Goal: Find contact information

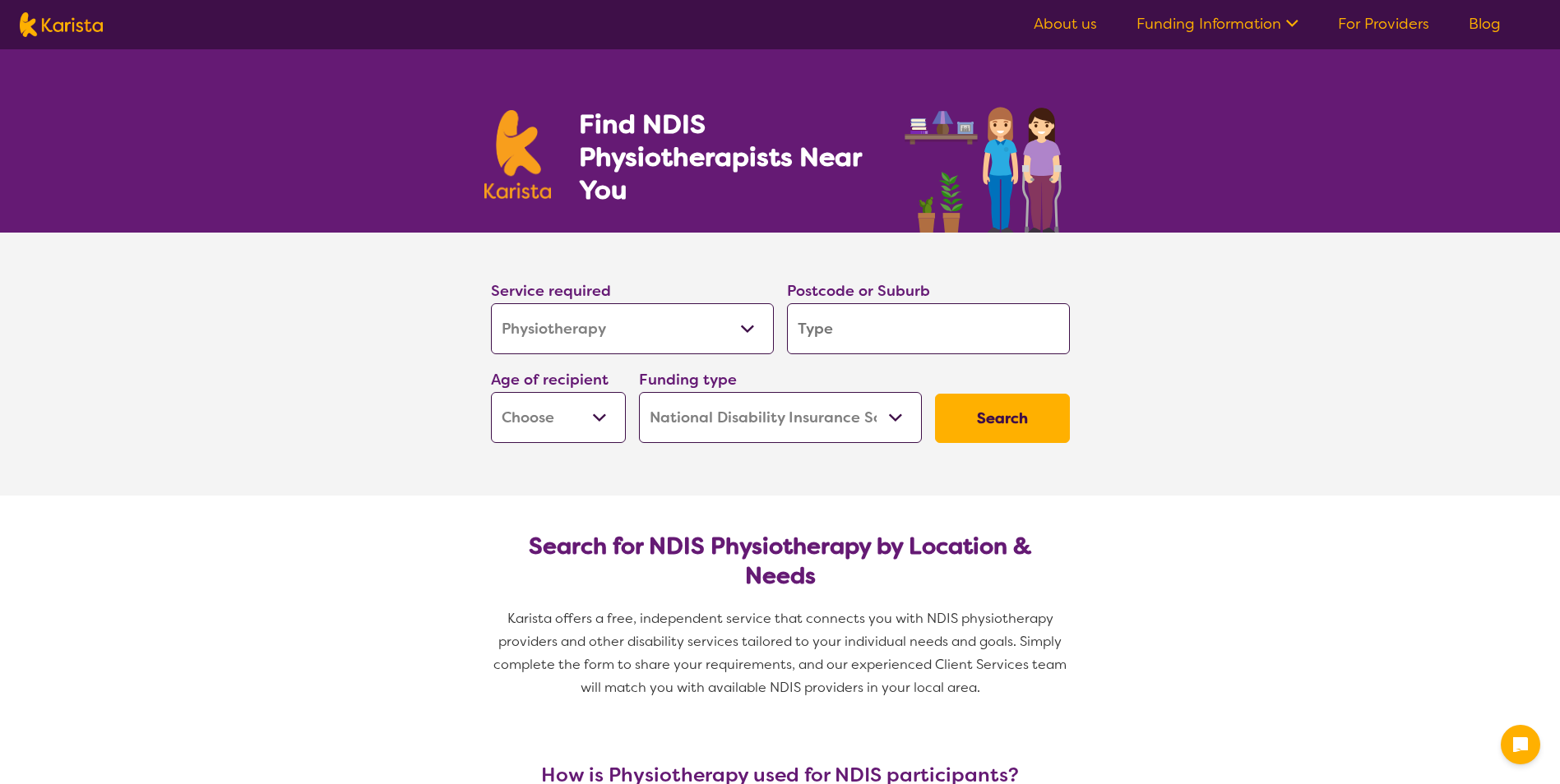
select select "Physiotherapy"
select select "NDIS"
select select "Physiotherapy"
select select "NDIS"
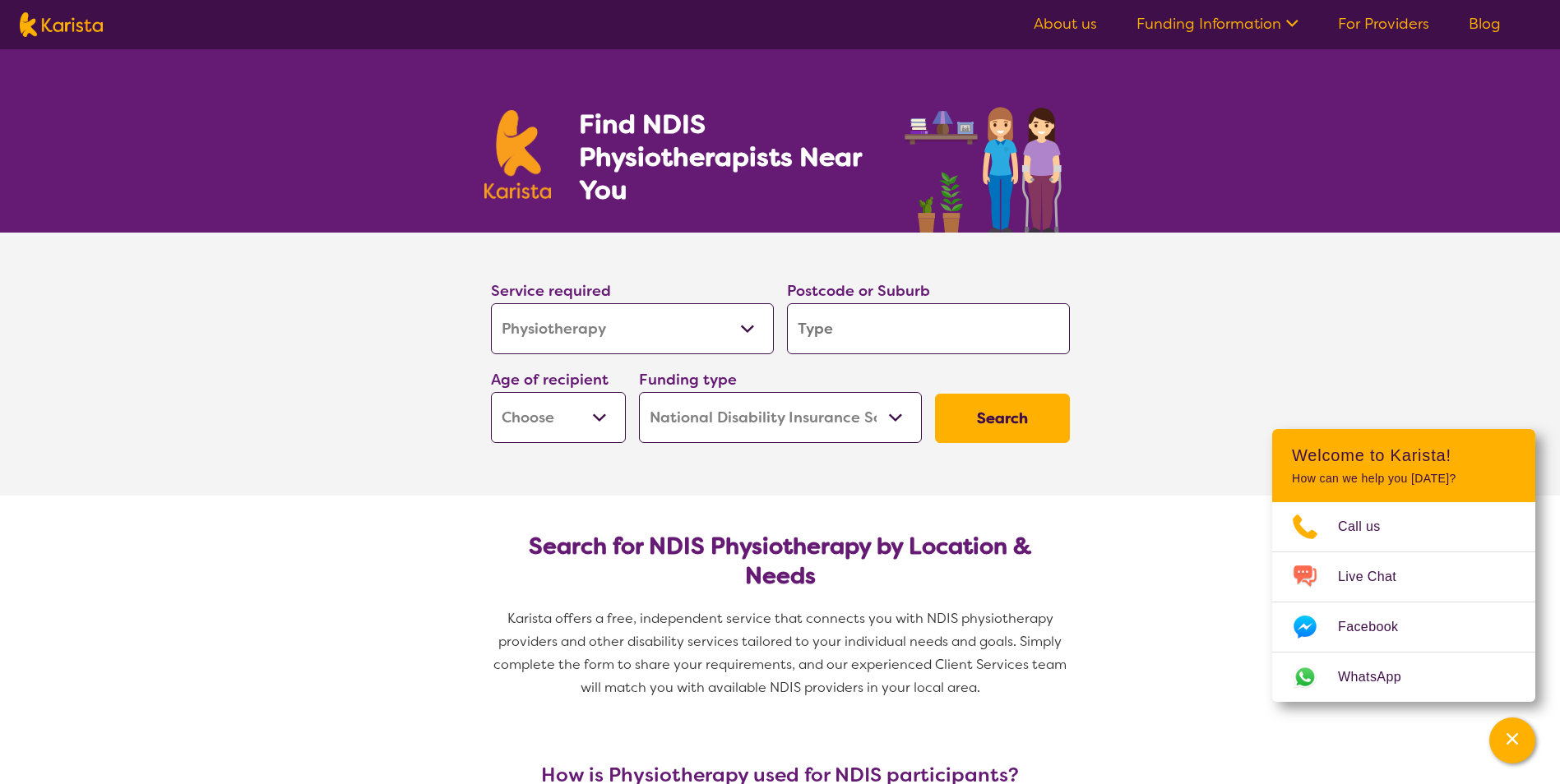
click at [587, 417] on select "Early Childhood - 0 to 9 Child - 10 to 11 Adolescent - 12 to 17 Adult - 18 to 6…" at bounding box center [558, 416] width 135 height 51
select select "AG"
click at [490, 392] on select "Early Childhood - 0 to 9 Child - 10 to 11 Adolescent - 12 to 17 Adult - 18 to 6…" at bounding box center [558, 416] width 135 height 51
select select "AG"
click at [989, 423] on button "Search" at bounding box center [1002, 418] width 135 height 50
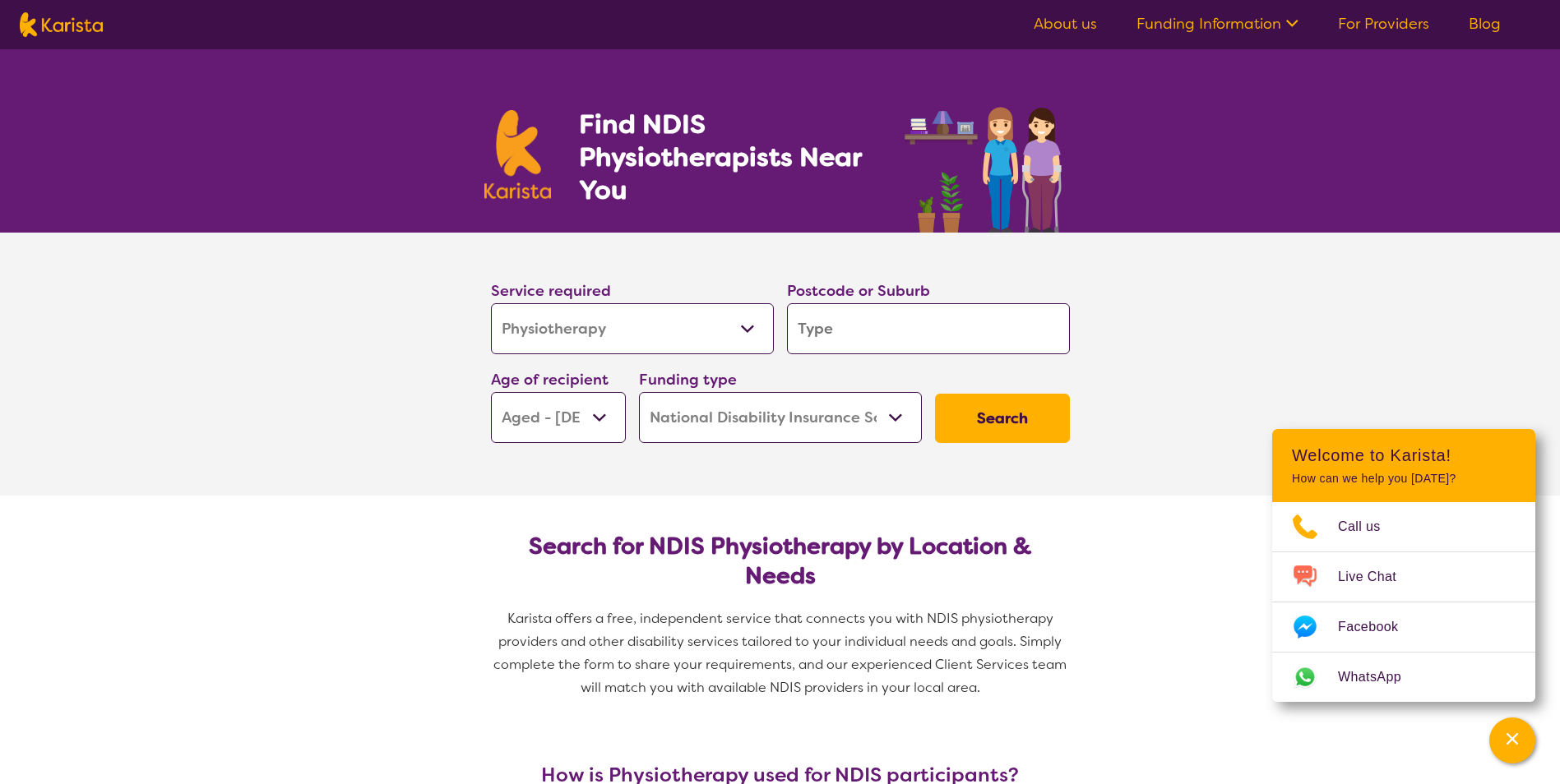
click at [861, 331] on input "search" at bounding box center [928, 328] width 283 height 51
click at [1347, 524] on span "Call us" at bounding box center [1369, 527] width 62 height 25
click at [1152, 132] on div "Find NDIS Physiotherapists Near You" at bounding box center [780, 141] width 1560 height 183
click at [1085, 24] on link "About us" at bounding box center [1064, 24] width 63 height 20
